Goal: Check status

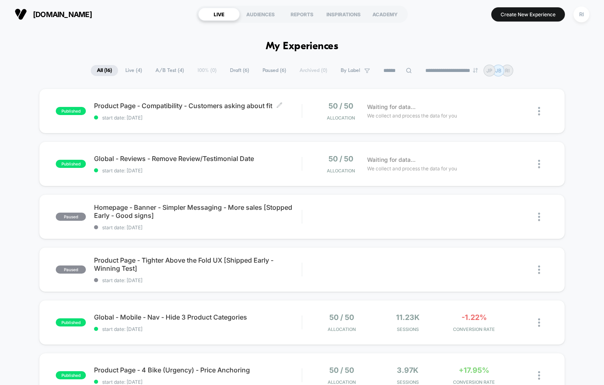
click at [281, 115] on span "start date: 02/09/2025" at bounding box center [197, 118] width 207 height 6
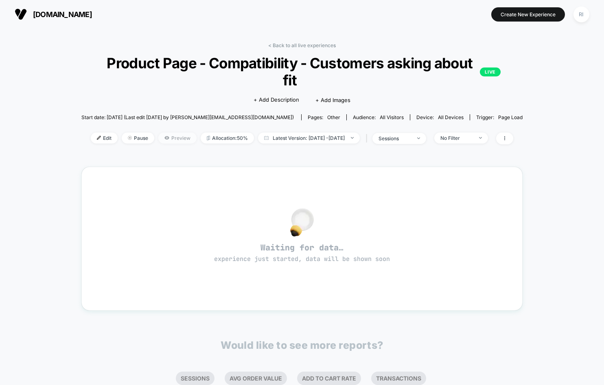
click at [181, 136] on span "Preview" at bounding box center [177, 138] width 38 height 11
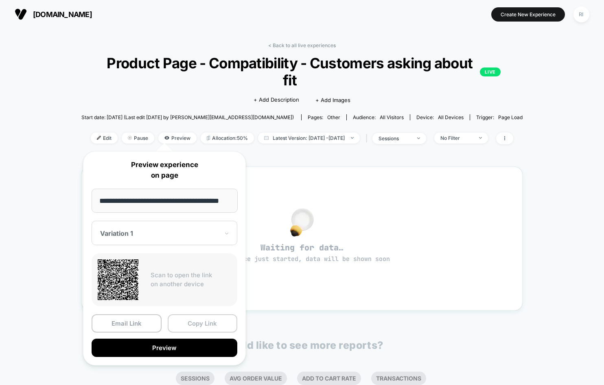
click at [197, 323] on button "Copy Link" at bounding box center [203, 323] width 70 height 18
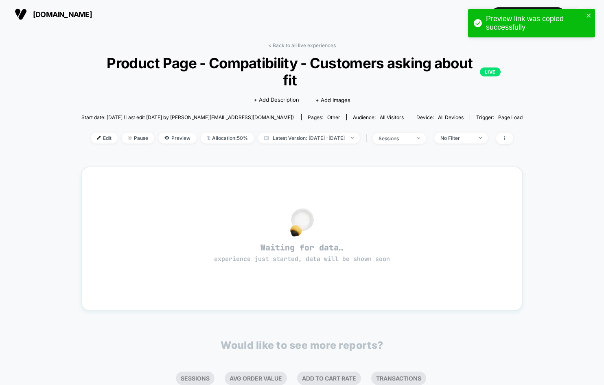
click at [156, 39] on div "< Back to all live experiences Product Page - Compatibility - Customers asking …" at bounding box center [301, 256] width 441 height 439
